Goal: Task Accomplishment & Management: Complete application form

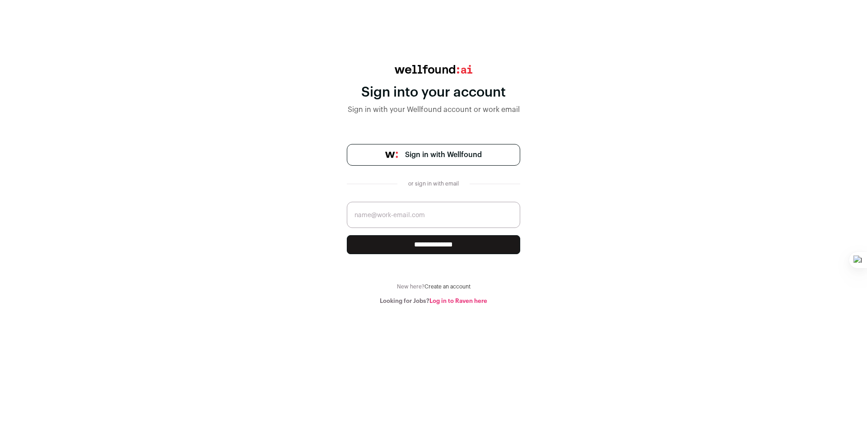
click at [455, 152] on span "Sign in with Wellfound" at bounding box center [443, 155] width 77 height 11
click at [449, 287] on link "Create an account" at bounding box center [448, 286] width 46 height 5
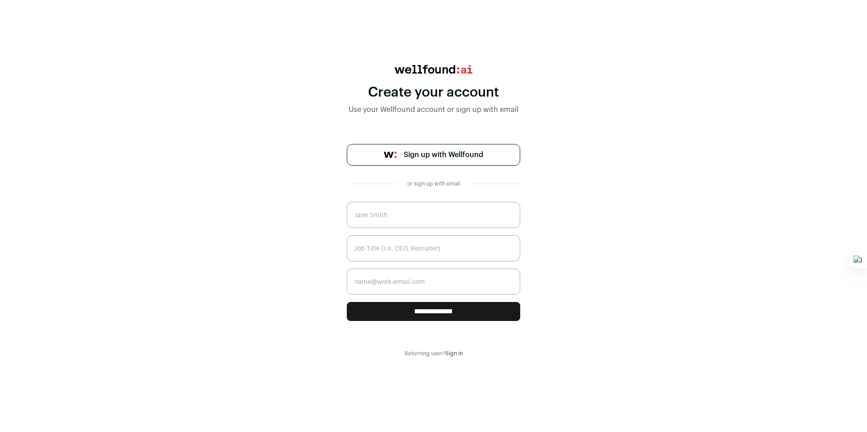
click at [430, 220] on input "text" at bounding box center [433, 215] width 173 height 26
type input "[PERSON_NAME]"
type input "[DOMAIN_NAME][EMAIL_ADDRESS][DOMAIN_NAME]"
click at [431, 244] on input "text" at bounding box center [433, 248] width 173 height 26
type input "Motion Designer"
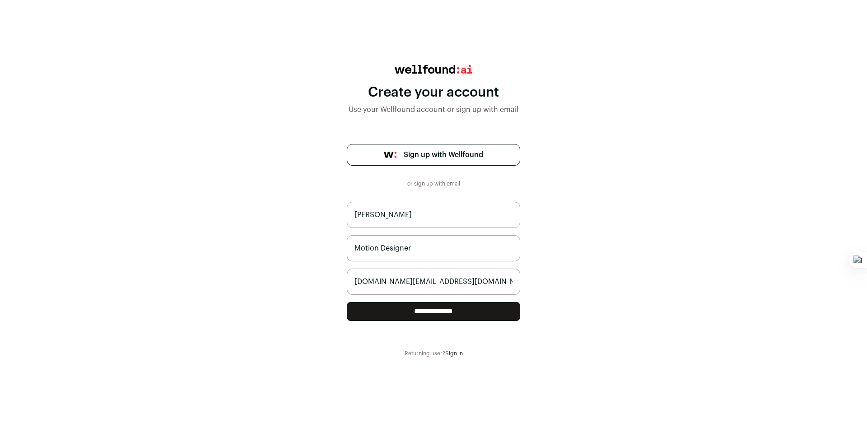
click at [448, 320] on input "**********" at bounding box center [433, 311] width 173 height 19
